Goal: Task Accomplishment & Management: Use online tool/utility

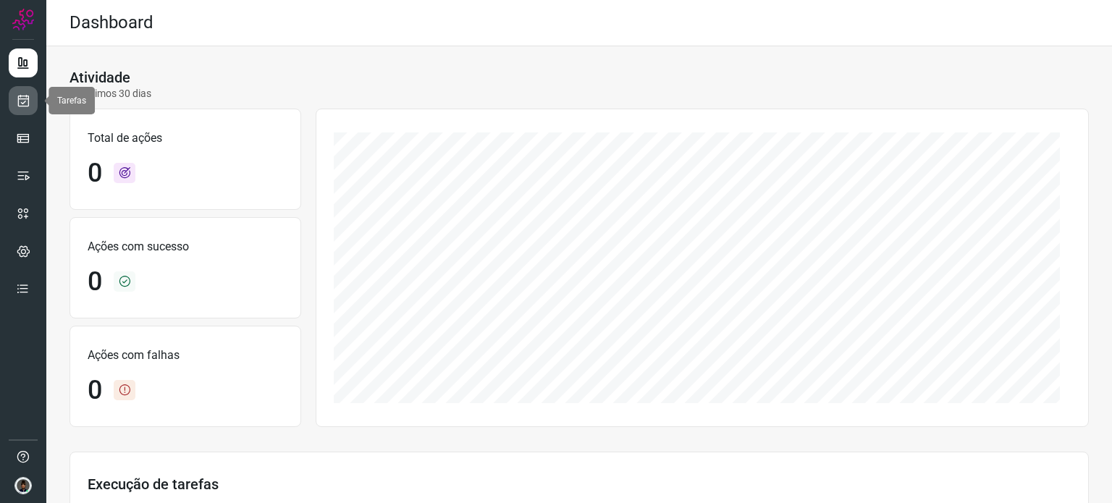
click at [25, 102] on icon at bounding box center [23, 100] width 15 height 14
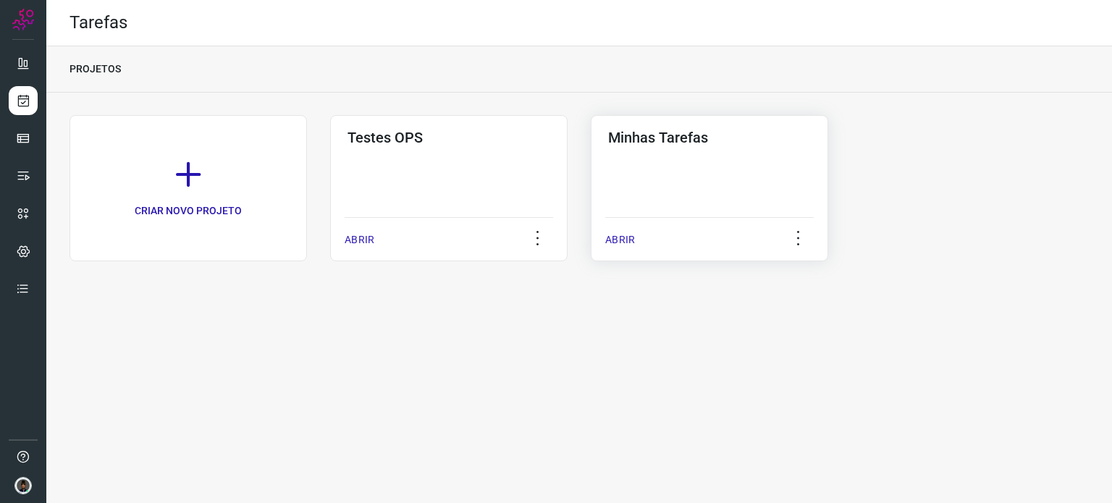
click at [757, 182] on div "Minhas Tarefas ABRIR" at bounding box center [710, 188] width 238 height 146
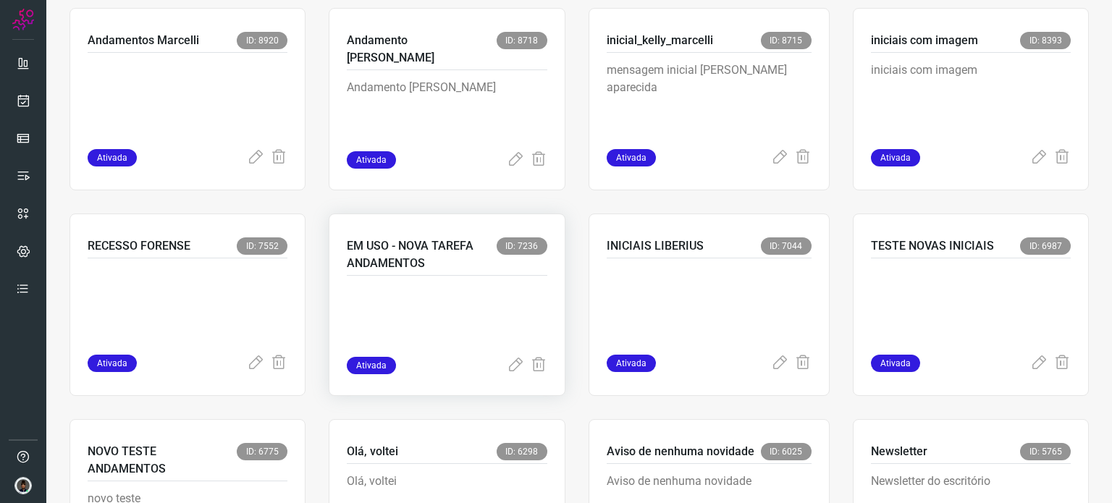
click at [436, 330] on p at bounding box center [447, 321] width 200 height 72
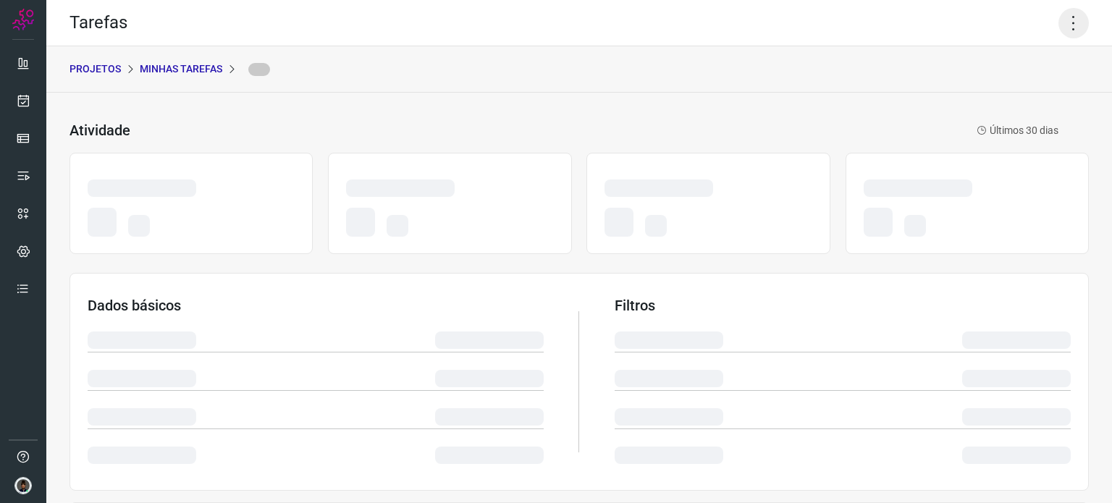
click at [1063, 20] on icon at bounding box center [1074, 23] width 30 height 30
click at [1073, 29] on icon at bounding box center [1074, 23] width 30 height 30
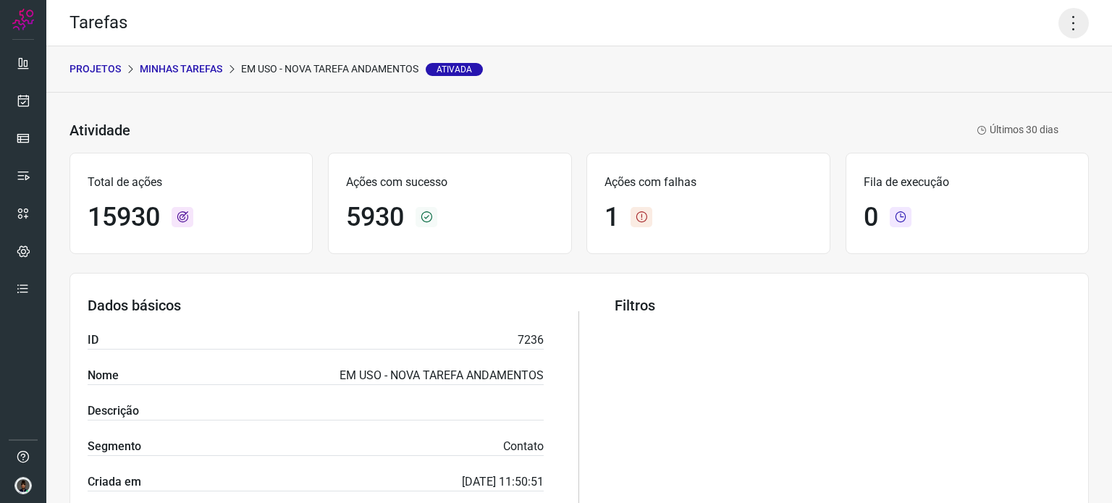
click at [1063, 23] on icon at bounding box center [1074, 23] width 30 height 30
click at [1007, 98] on li "Executar" at bounding box center [1012, 94] width 132 height 23
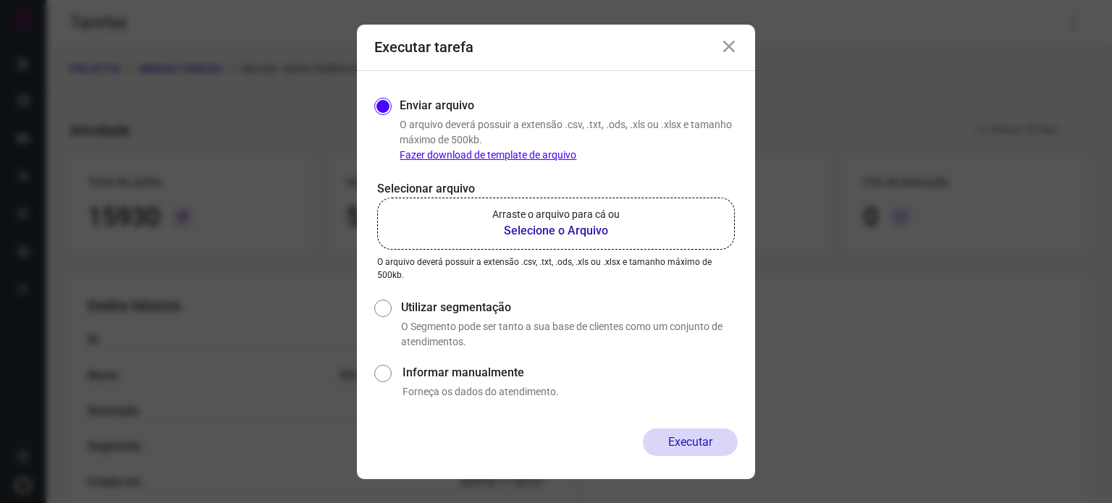
click at [568, 235] on b "Selecione o Arquivo" at bounding box center [555, 230] width 127 height 17
click at [0, 0] on input "Arraste o arquivo para cá ou Selecione o Arquivo" at bounding box center [0, 0] width 0 height 0
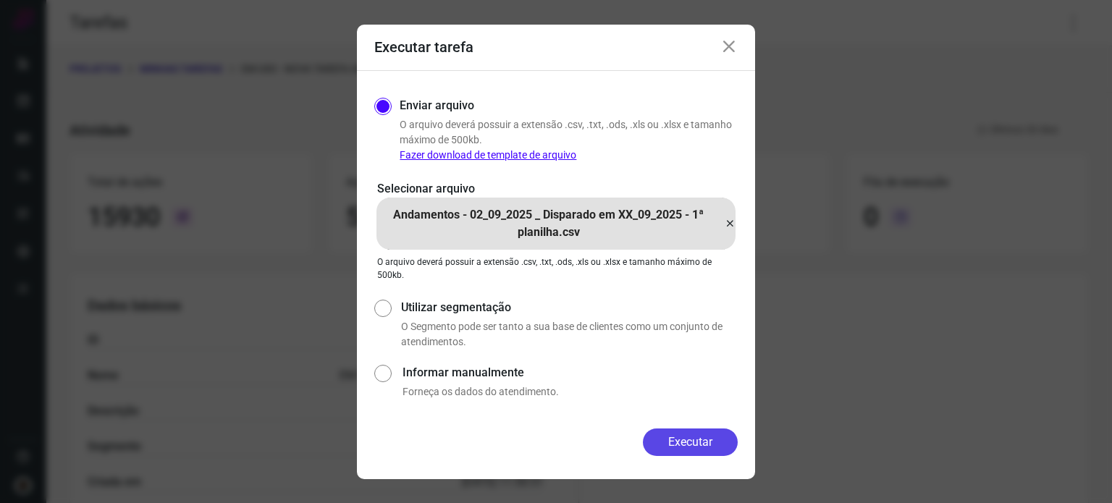
click at [711, 440] on button "Executar" at bounding box center [690, 443] width 95 height 28
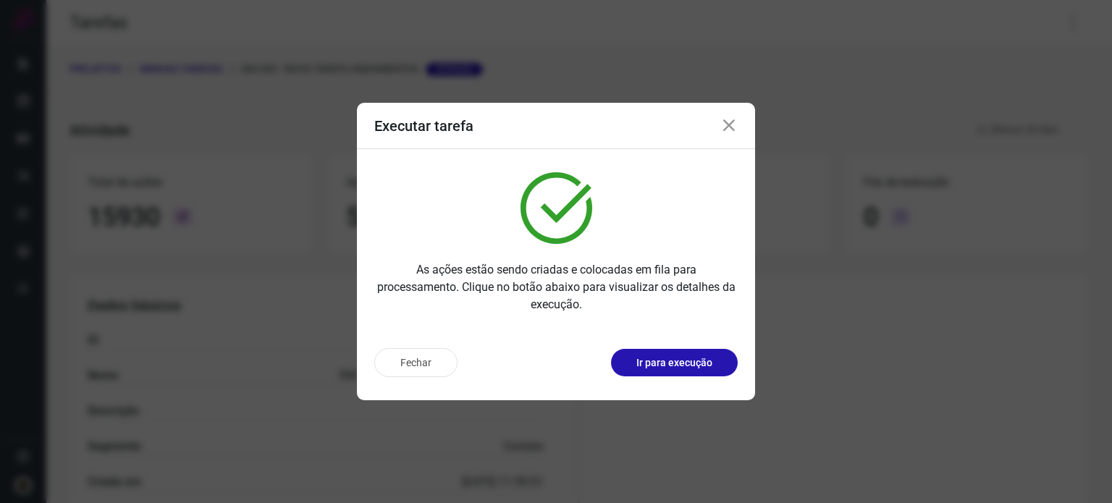
click at [728, 127] on icon at bounding box center [729, 125] width 17 height 17
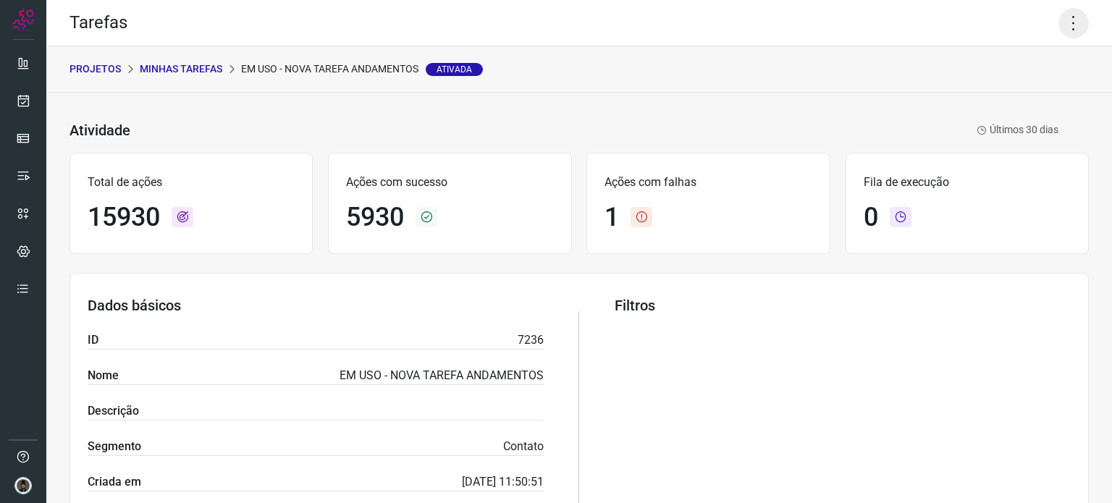
click at [1065, 22] on icon at bounding box center [1074, 23] width 30 height 30
click at [1011, 101] on li "Executar" at bounding box center [1012, 94] width 132 height 23
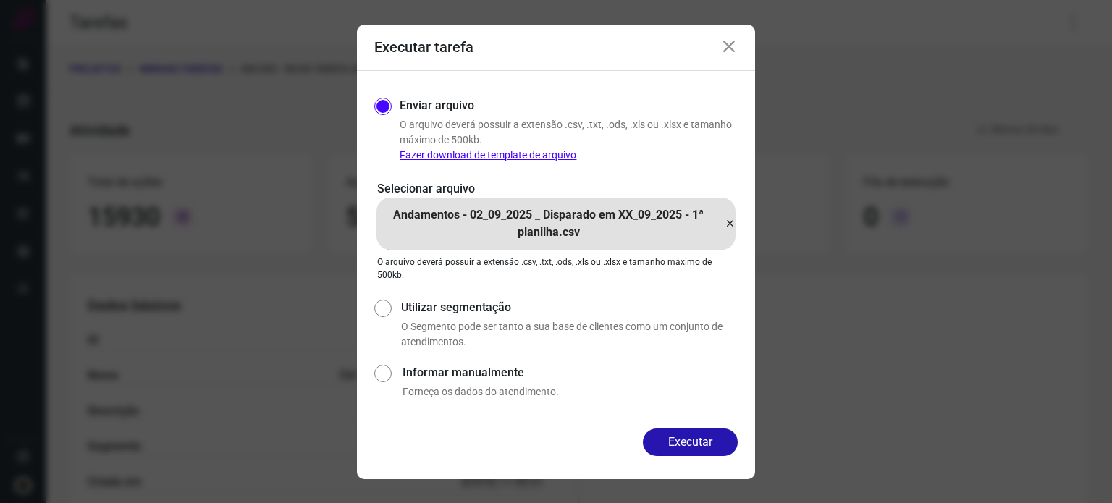
click at [726, 224] on icon at bounding box center [730, 223] width 12 height 17
click at [0, 0] on input "Andamentos - 02_09_2025 _ Disparado em XX_09_2025 - 1ª planilha.csv" at bounding box center [0, 0] width 0 height 0
click at [697, 442] on button "Executar" at bounding box center [690, 443] width 95 height 28
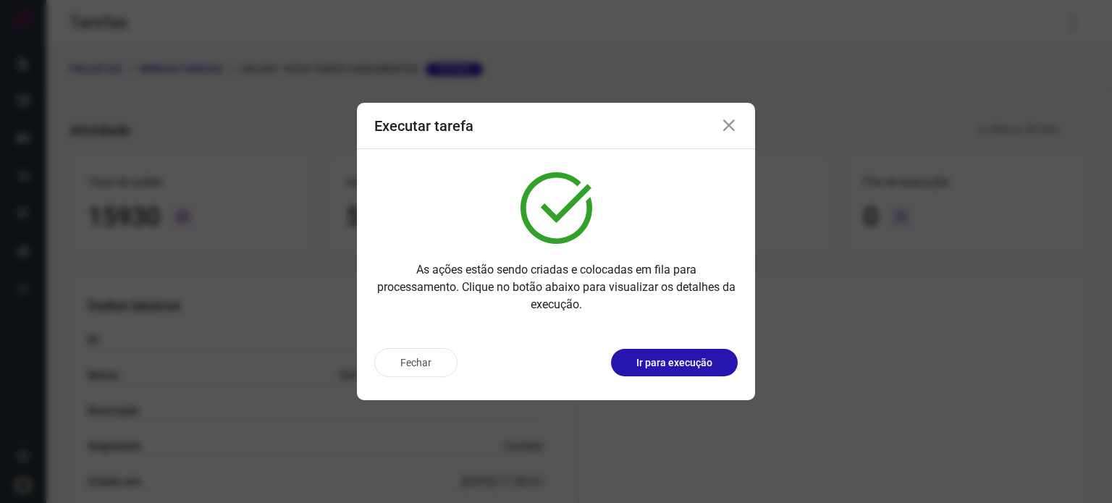
click at [729, 124] on icon at bounding box center [729, 125] width 17 height 17
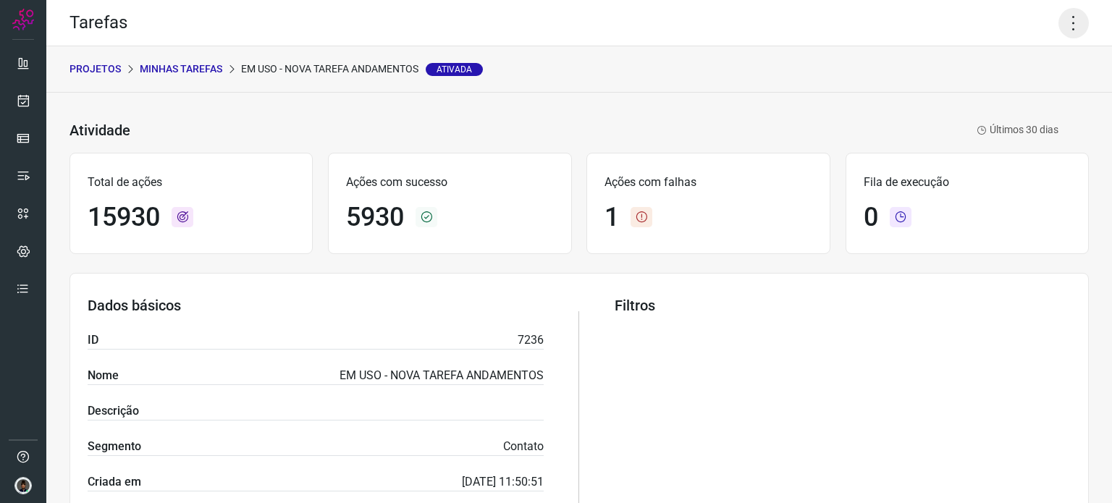
click at [1060, 33] on icon at bounding box center [1074, 23] width 30 height 30
click at [1008, 96] on li "Executar" at bounding box center [1012, 94] width 132 height 23
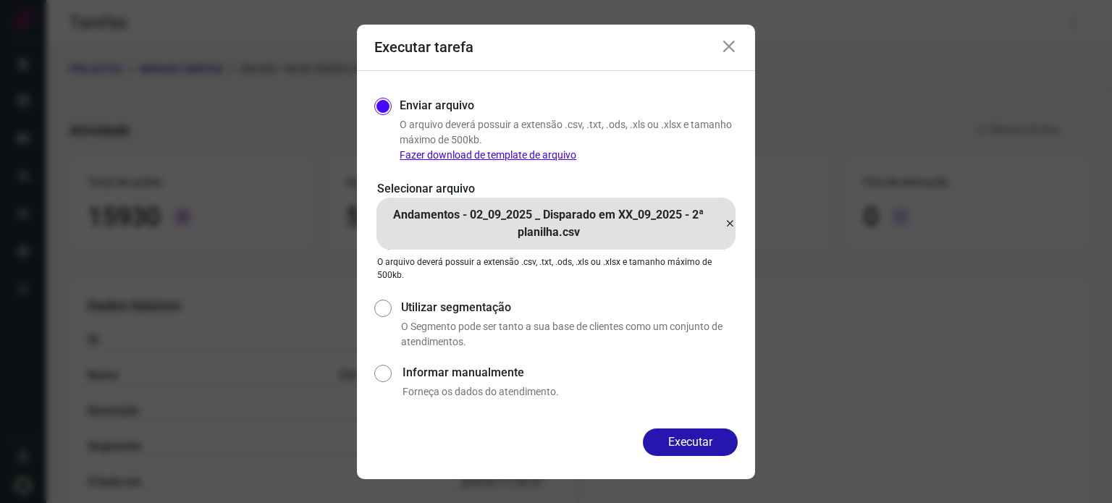
click at [735, 219] on icon at bounding box center [730, 223] width 12 height 17
click at [0, 0] on input "Andamentos - 02_09_2025 _ Disparado em XX_09_2025 - 2ª planilha.csv" at bounding box center [0, 0] width 0 height 0
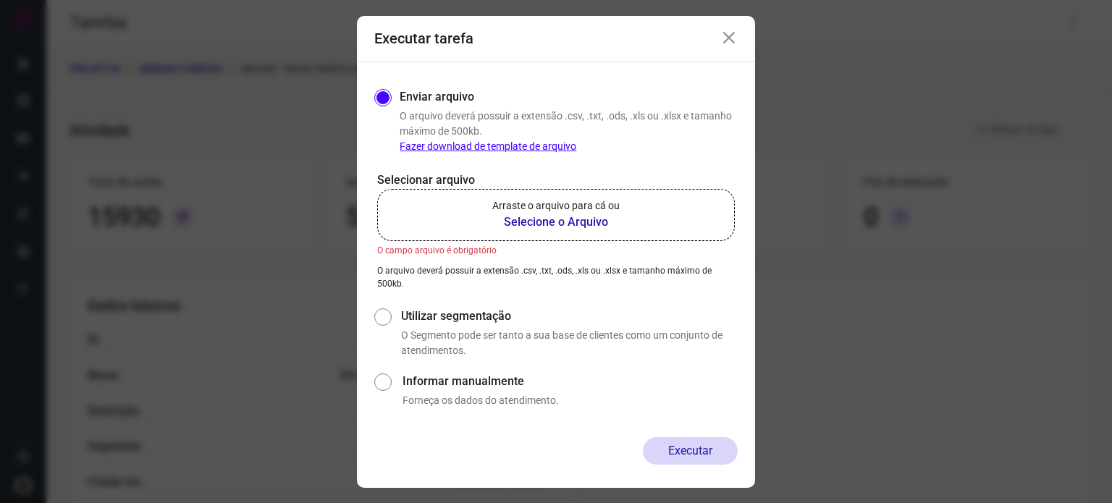
click at [593, 202] on p "Arraste o arquivo para cá ou" at bounding box center [555, 205] width 127 height 15
click at [0, 0] on input "Arraste o arquivo para cá ou Selecione o Arquivo" at bounding box center [0, 0] width 0 height 0
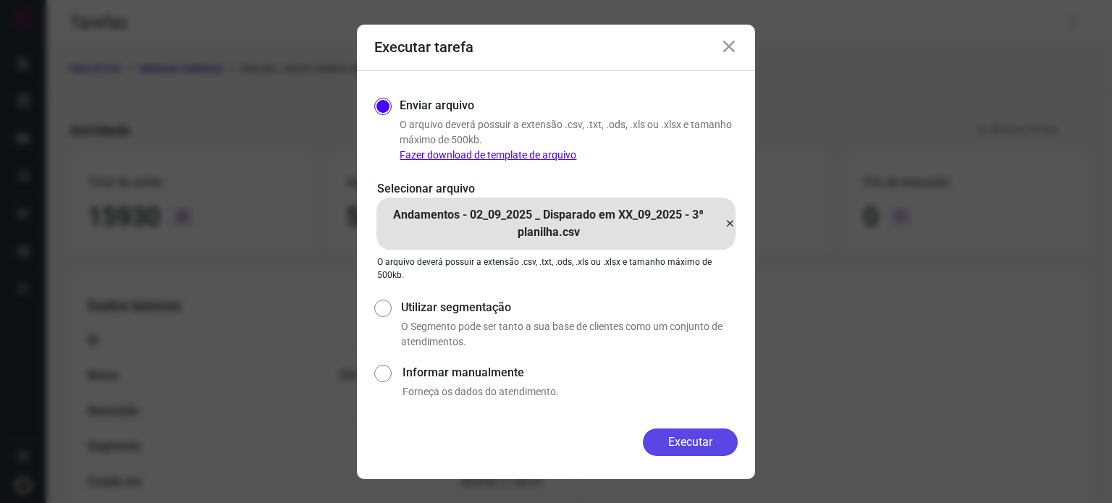
click at [707, 440] on button "Executar" at bounding box center [690, 443] width 95 height 28
